Goal: Information Seeking & Learning: Learn about a topic

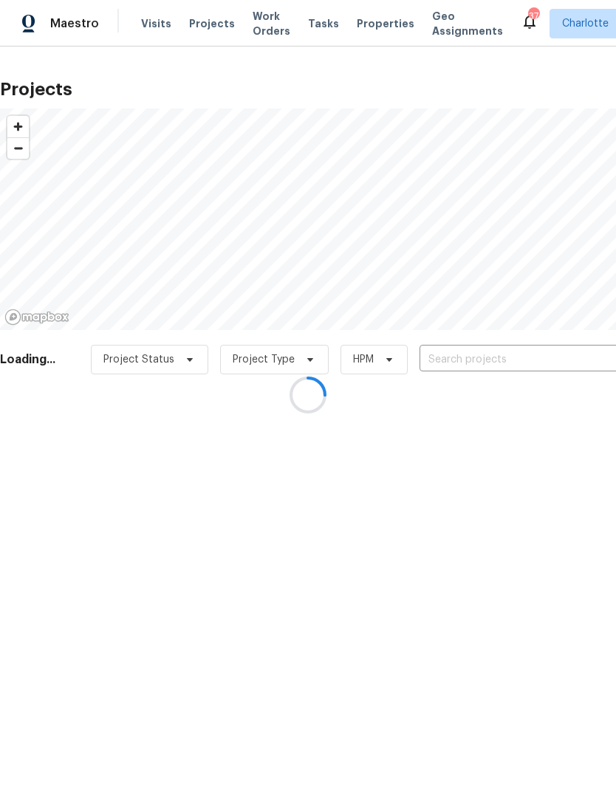
click at [464, 355] on div at bounding box center [308, 395] width 616 height 790
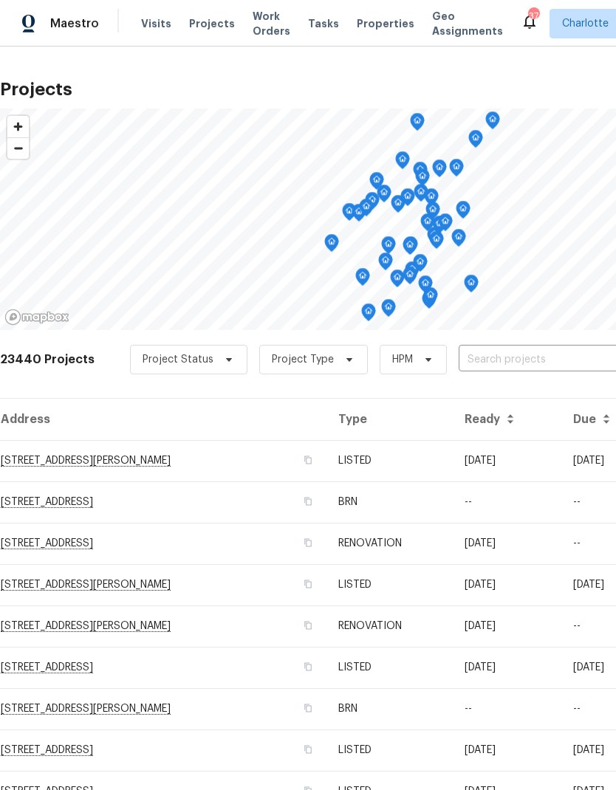
click at [531, 350] on input "text" at bounding box center [542, 359] width 169 height 23
type input "205 maun"
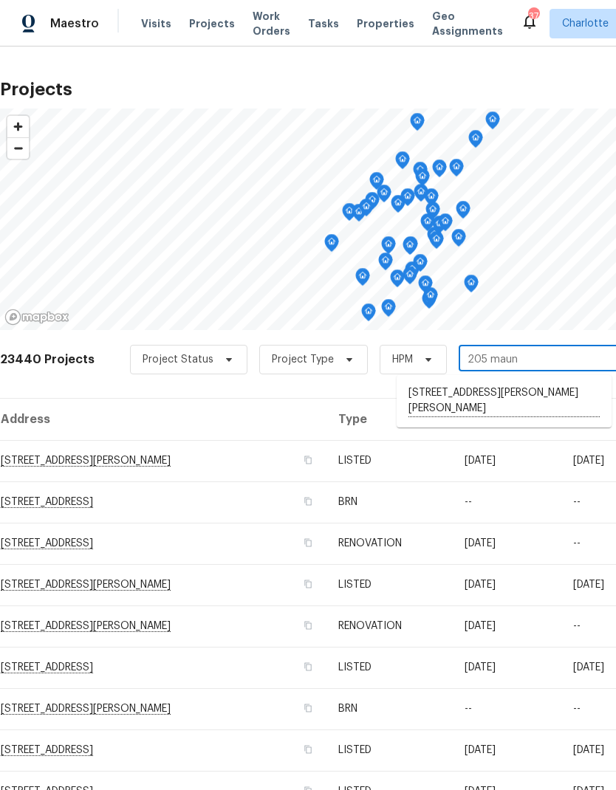
click at [554, 390] on li "[STREET_ADDRESS][PERSON_NAME][PERSON_NAME]" at bounding box center [503, 401] width 215 height 41
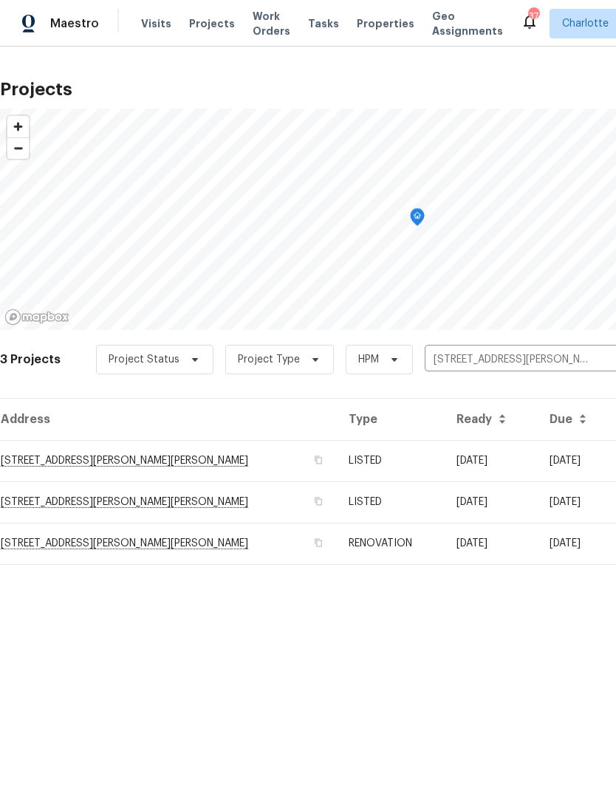
click at [500, 462] on td "[DATE]" at bounding box center [490, 460] width 93 height 41
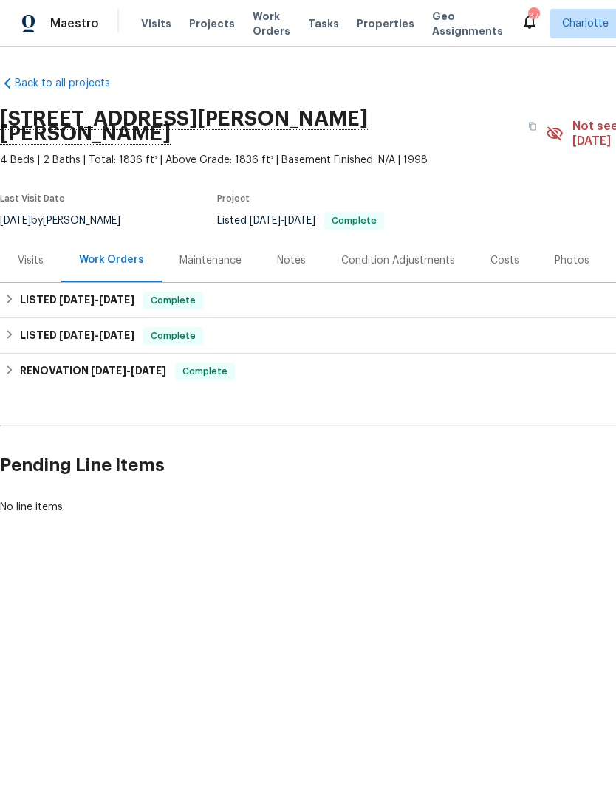
click at [292, 253] on div "Notes" at bounding box center [291, 260] width 29 height 15
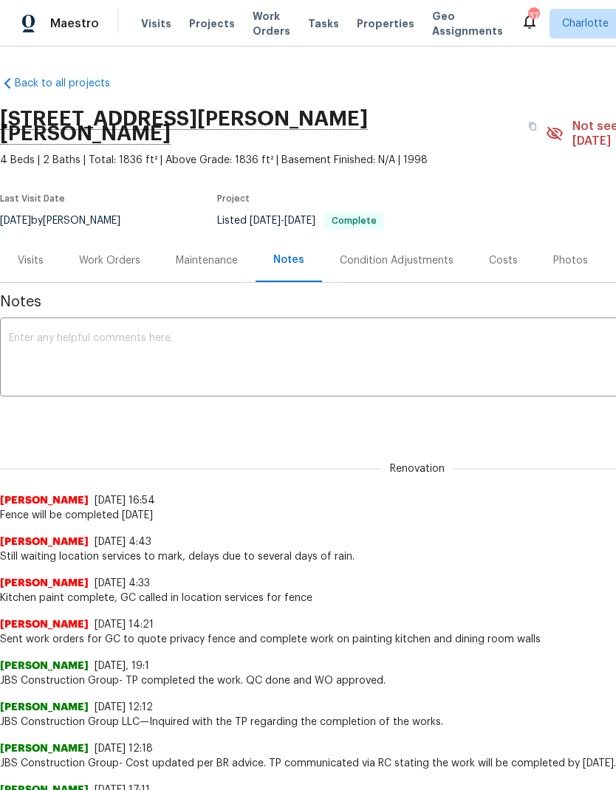
click at [36, 253] on div "Visits" at bounding box center [31, 260] width 26 height 15
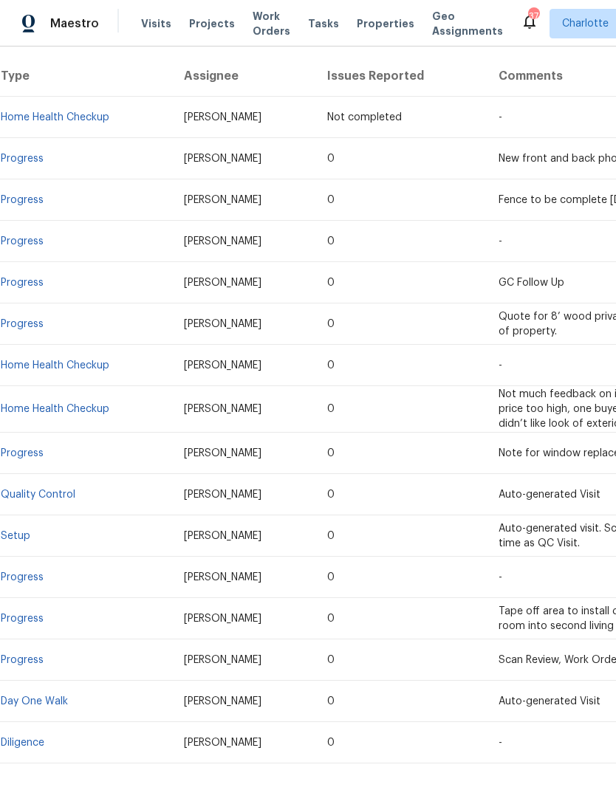
scroll to position [296, 0]
click at [30, 737] on link "Diligence" at bounding box center [23, 742] width 44 height 10
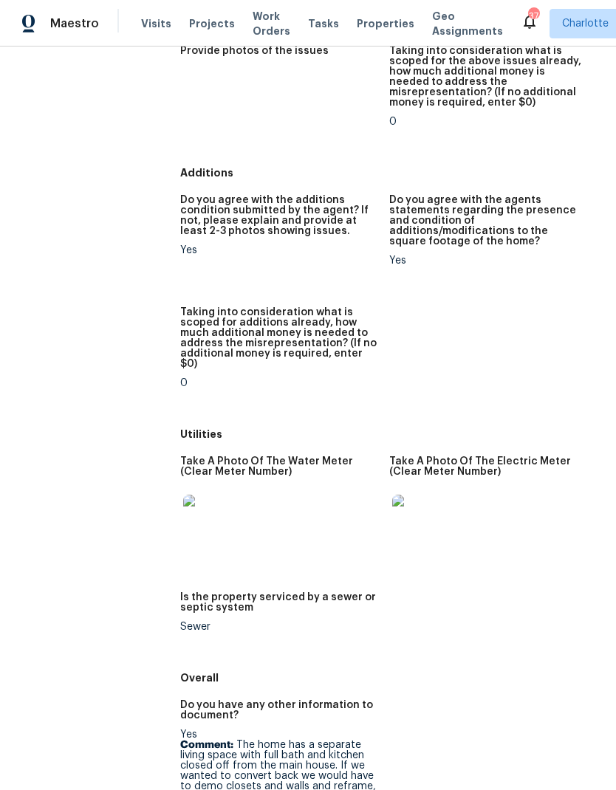
scroll to position [1909, 0]
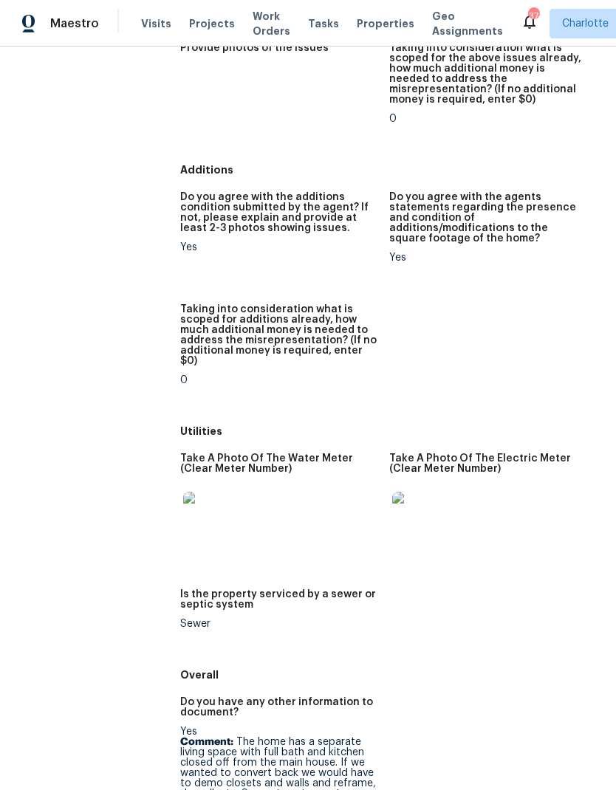
click at [207, 492] on img at bounding box center [206, 515] width 47 height 47
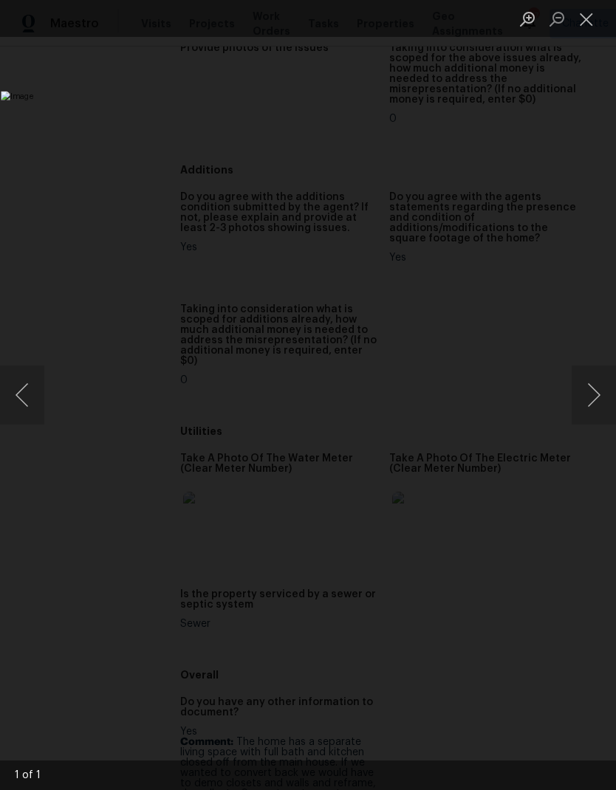
click at [583, 26] on button "Close lightbox" at bounding box center [586, 19] width 30 height 26
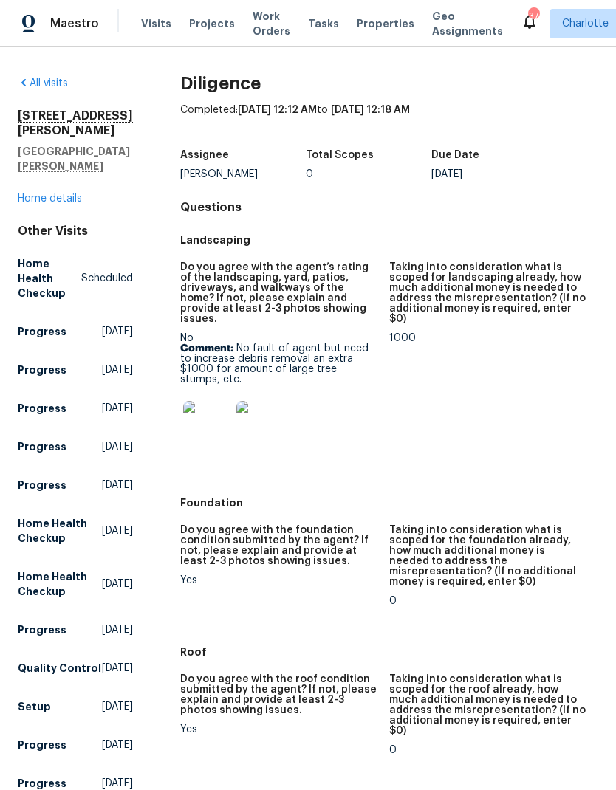
scroll to position [0, 0]
click at [31, 193] on link "Home details" at bounding box center [50, 198] width 64 height 10
